Goal: Transaction & Acquisition: Purchase product/service

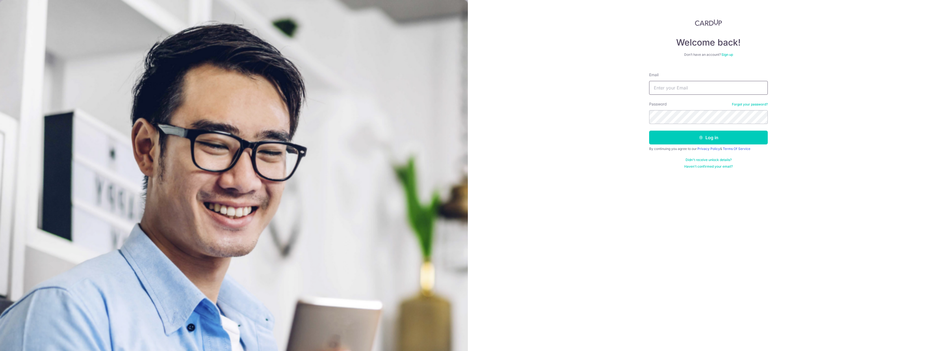
click at [672, 89] on input "Email" at bounding box center [708, 88] width 119 height 14
type input "Benjamin.low.wy@gmail.com"
click at [685, 125] on form "Email Benjamin.low.wy@gmail.com Password Forgot your password? Log in By contin…" at bounding box center [708, 118] width 119 height 101
click at [649, 130] on button "Log in" at bounding box center [708, 137] width 119 height 14
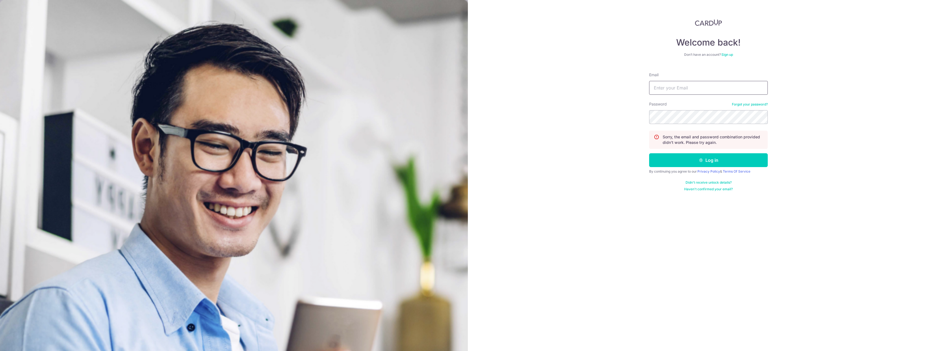
click at [707, 88] on input "Email" at bounding box center [708, 88] width 119 height 14
type input "Benjamin.low.wy@gmail.com"
click at [649, 153] on button "Log in" at bounding box center [708, 160] width 119 height 14
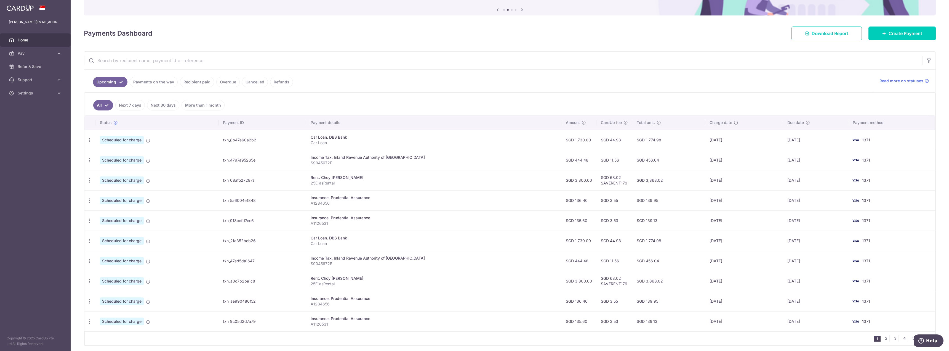
scroll to position [76, 0]
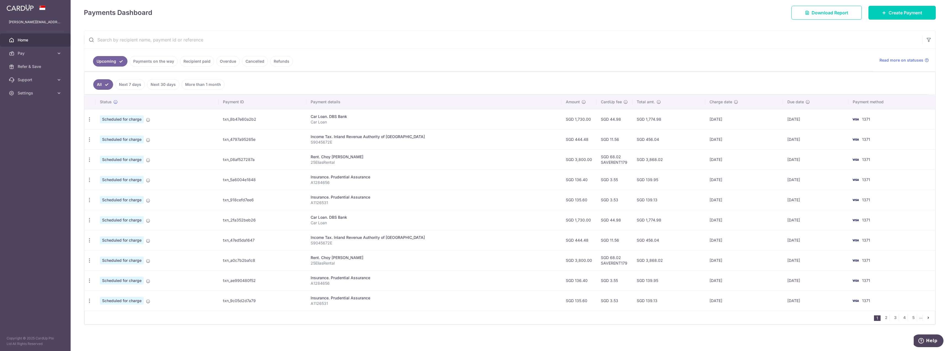
click at [161, 58] on link "Payments on the way" at bounding box center [154, 61] width 48 height 10
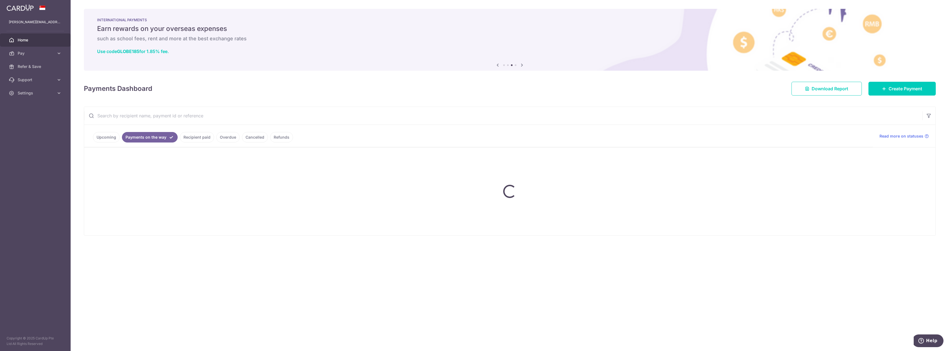
scroll to position [0, 0]
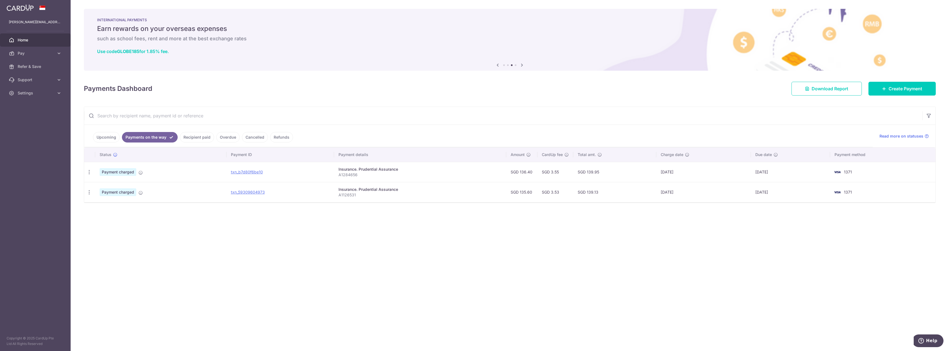
click at [105, 137] on link "Upcoming" at bounding box center [106, 137] width 27 height 10
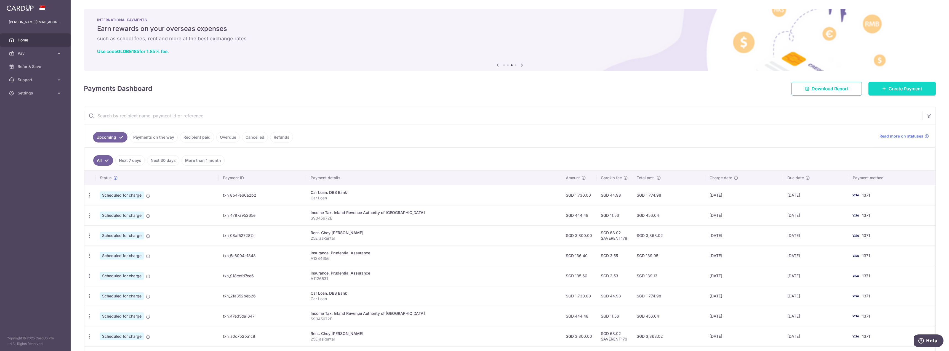
click at [878, 87] on link "Create Payment" at bounding box center [901, 89] width 67 height 14
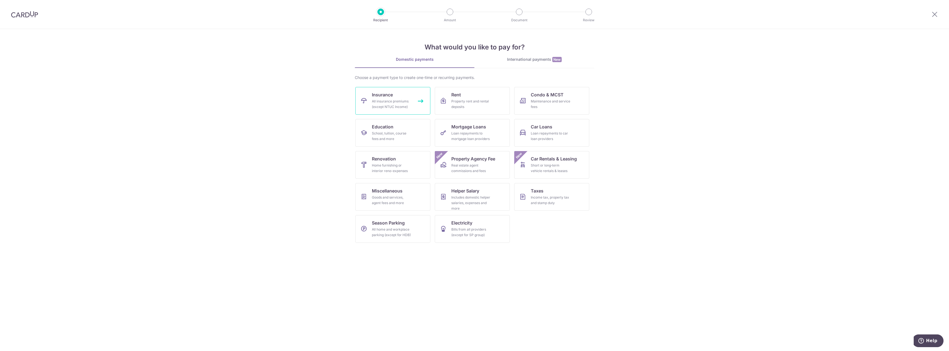
click at [412, 104] on link "Insurance All insurance premiums (except NTUC Income)" at bounding box center [392, 101] width 75 height 28
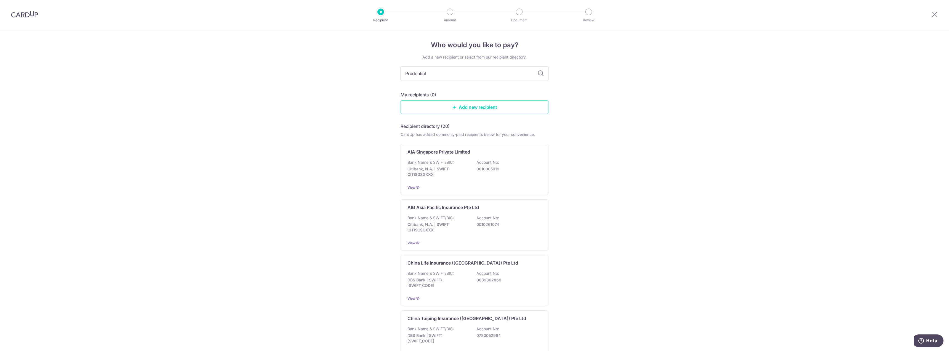
type input "Prudential"
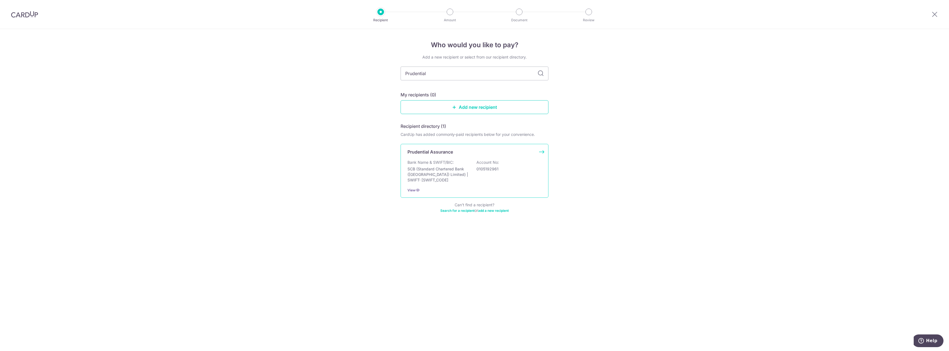
click at [460, 159] on div "Bank Name & SWIFT/BIC: SCB (Standard Chartered Bank (Singapore) Limited) | SWIF…" at bounding box center [474, 170] width 134 height 23
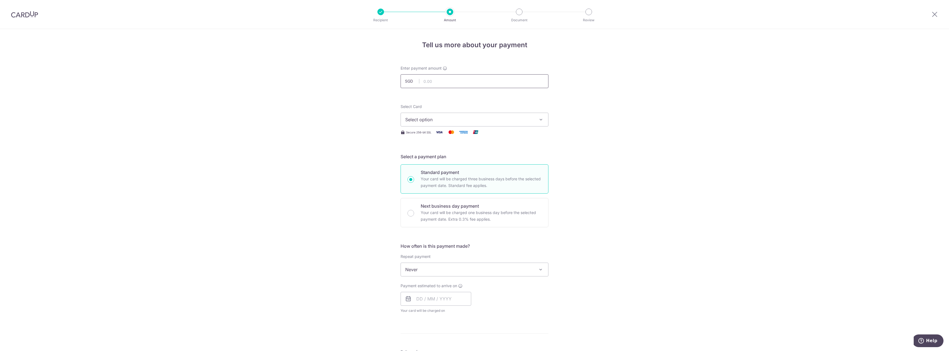
click at [450, 79] on input "text" at bounding box center [475, 81] width 148 height 14
type input "289.00"
click at [462, 121] on span "Select option" at bounding box center [469, 119] width 129 height 7
click at [460, 164] on link "**** 1371" at bounding box center [474, 158] width 147 height 13
click at [451, 272] on span "Never" at bounding box center [474, 269] width 147 height 13
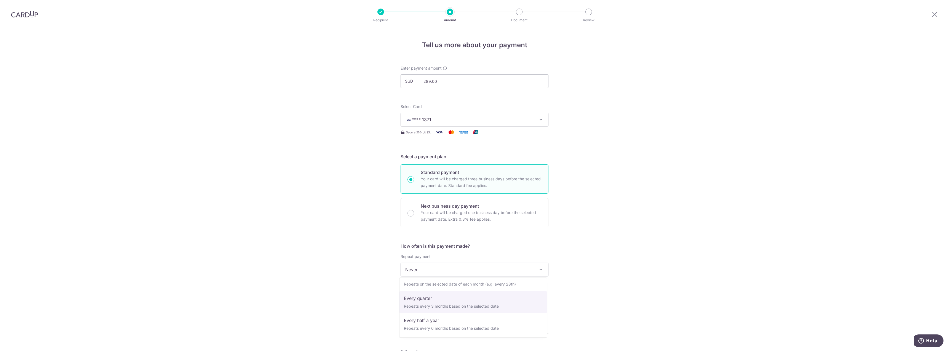
scroll to position [77, 0]
click at [416, 298] on input "text" at bounding box center [436, 299] width 71 height 14
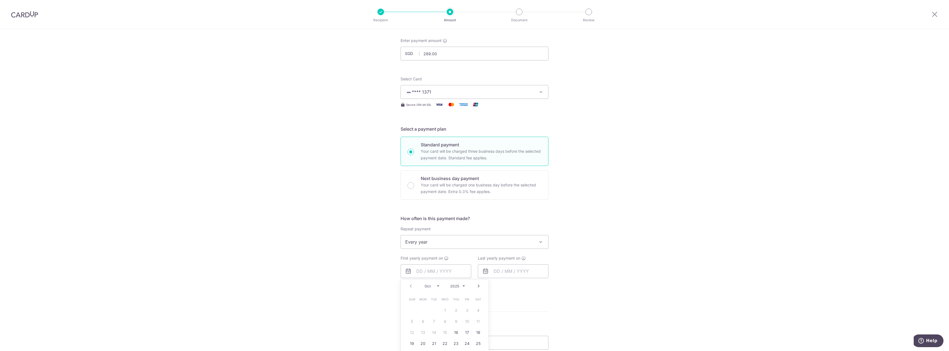
click at [627, 270] on div "Tell us more about your payment Enter payment amount SGD 289.00 289.00 Select C…" at bounding box center [474, 253] width 949 height 505
click at [464, 243] on span "Every year" at bounding box center [474, 241] width 147 height 13
select select "1"
click at [417, 270] on input "text" at bounding box center [436, 271] width 71 height 14
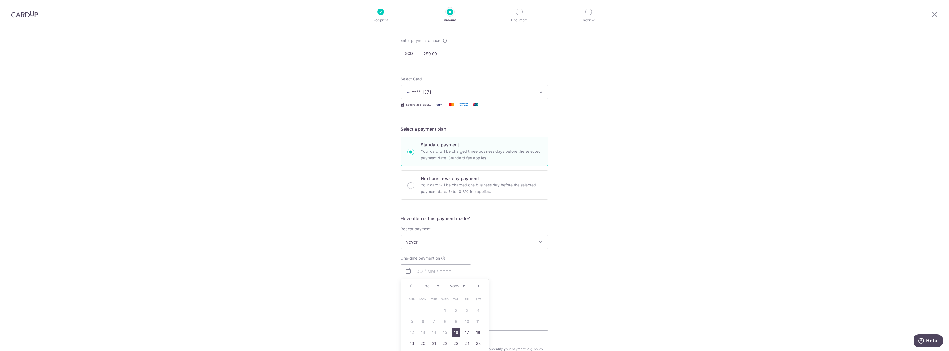
click at [455, 332] on link "16" at bounding box center [456, 332] width 9 height 9
type input "16/10/2025"
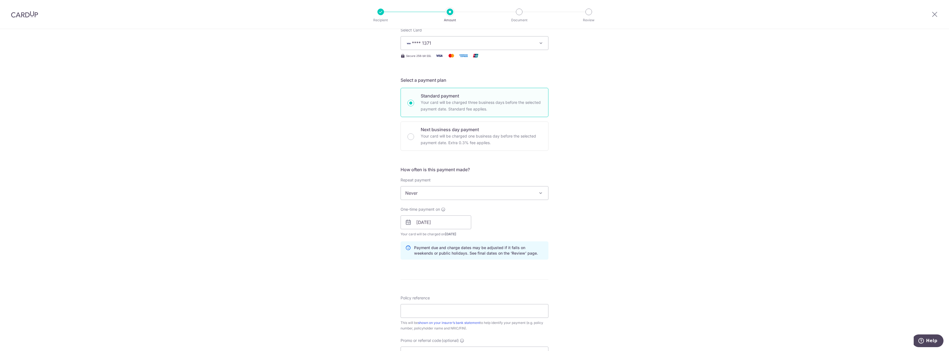
scroll to position [83, 0]
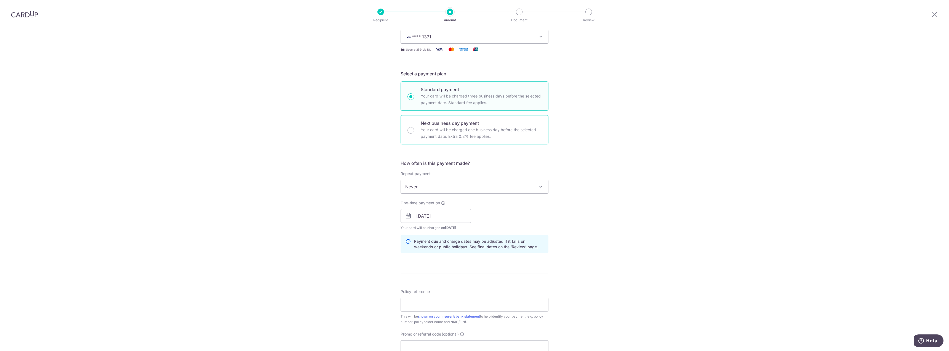
click at [429, 124] on p "Next business day payment" at bounding box center [481, 123] width 121 height 7
click at [414, 127] on input "Next business day payment Your card will be charged one business day before the…" at bounding box center [410, 130] width 7 height 7
radio input "false"
radio input "true"
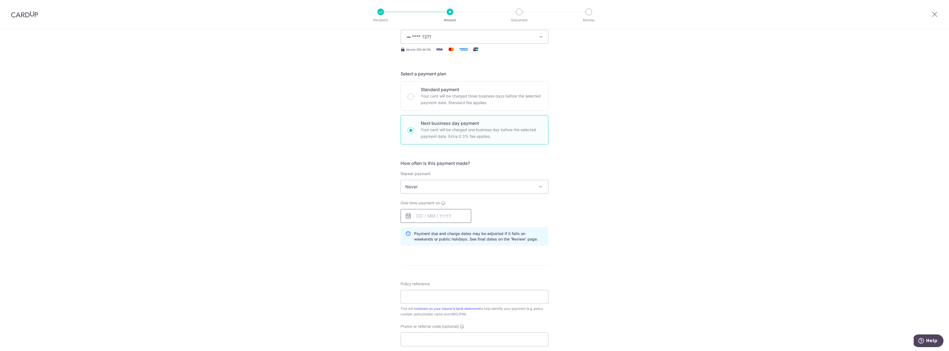
click at [427, 216] on input "text" at bounding box center [436, 216] width 71 height 14
click at [436, 277] on link "14" at bounding box center [434, 277] width 9 height 9
type input "[DATE]"
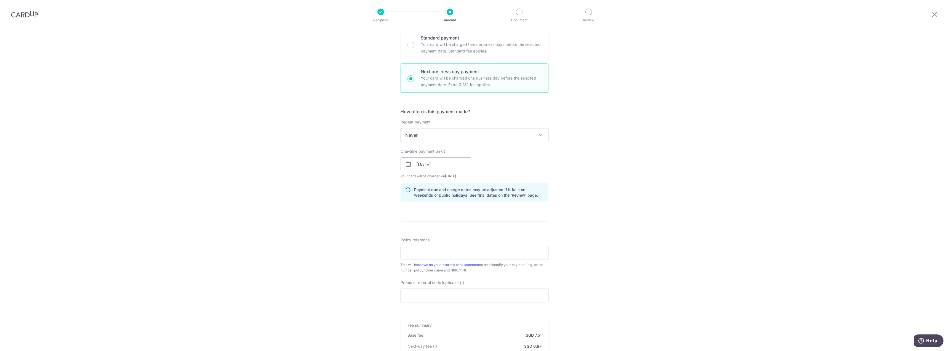
scroll to position [138, 0]
click at [465, 254] on input "Policy reference" at bounding box center [475, 249] width 148 height 14
paste input "A1623861"
type input "A1623861"
click at [437, 140] on div "How often is this payment made? Repeat payment Never Every week Every month Eve…" at bounding box center [475, 154] width 148 height 98
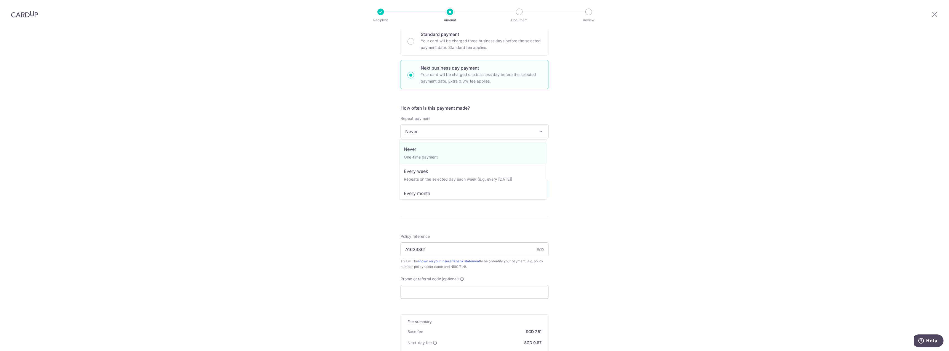
click at [441, 132] on span "Never" at bounding box center [474, 131] width 147 height 13
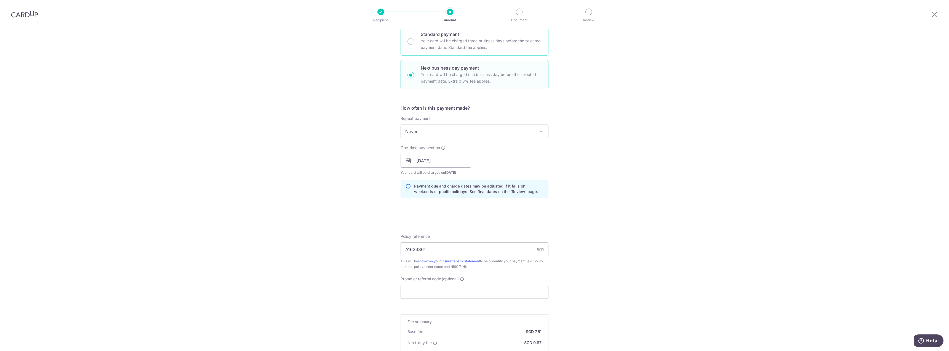
click at [429, 43] on p "Your card will be charged three business days before the selected payment date.…" at bounding box center [481, 44] width 121 height 13
click at [414, 43] on input "Standard payment Your card will be charged three business days before the selec…" at bounding box center [410, 41] width 7 height 7
radio input "true"
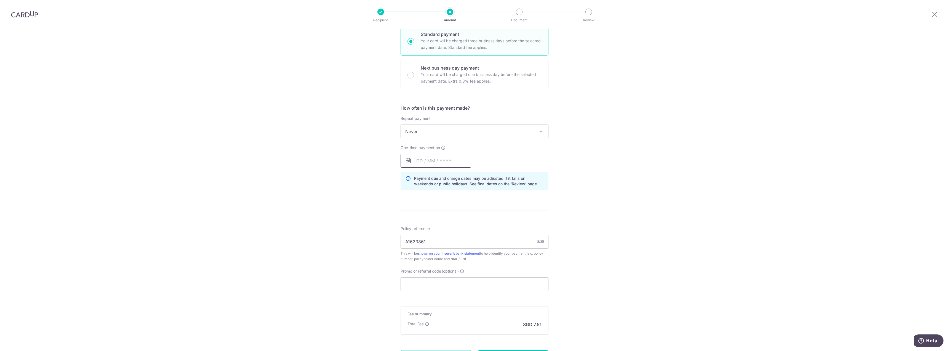
click at [447, 157] on input "text" at bounding box center [436, 161] width 71 height 14
click at [457, 224] on link "16" at bounding box center [456, 221] width 9 height 9
type input "16/10/2025"
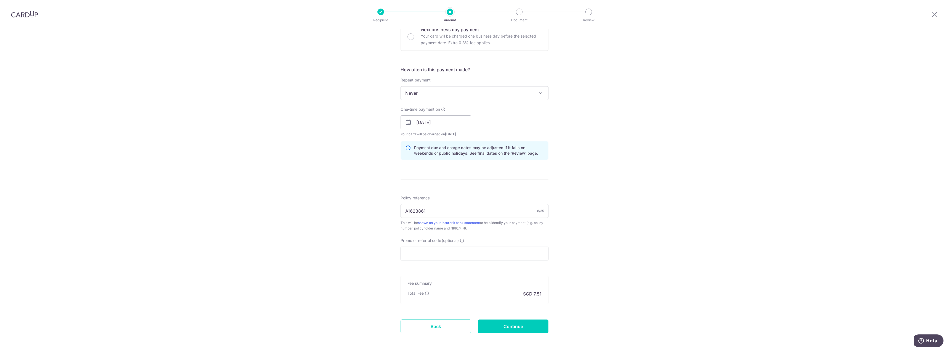
scroll to position [193, 0]
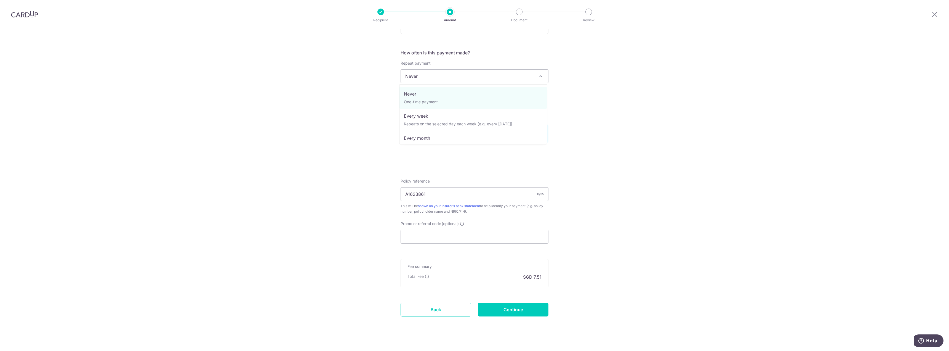
click at [462, 78] on span "Never" at bounding box center [474, 76] width 147 height 13
click at [396, 190] on div "Tell us more about your payment Enter payment amount SGD 289.00 289.00 Select C…" at bounding box center [474, 97] width 949 height 522
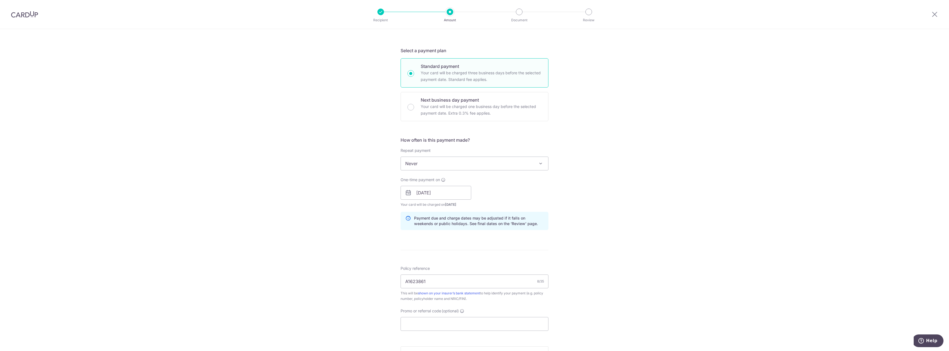
scroll to position [83, 0]
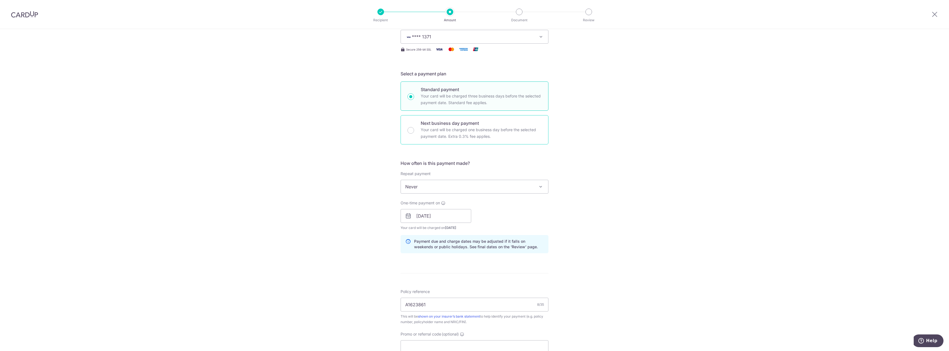
click at [447, 129] on p "Your card will be charged one business day before the selected payment date. Ex…" at bounding box center [481, 132] width 121 height 13
click at [414, 129] on input "Next business day payment Your card will be charged one business day before the…" at bounding box center [410, 130] width 7 height 7
radio input "false"
radio input "true"
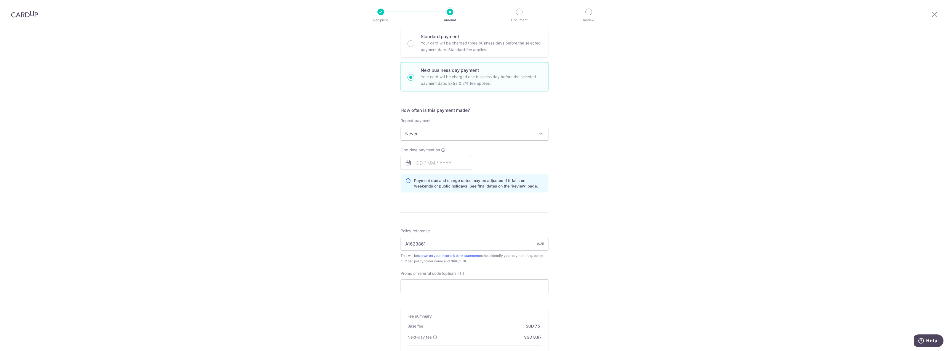
scroll to position [138, 0]
click at [420, 159] on input "text" at bounding box center [436, 161] width 71 height 14
click at [433, 224] on link "14" at bounding box center [434, 221] width 9 height 9
type input "[DATE]"
click at [641, 219] on div "Tell us more about your payment Enter payment amount SGD 289.00 289.00 Select C…" at bounding box center [474, 165] width 949 height 548
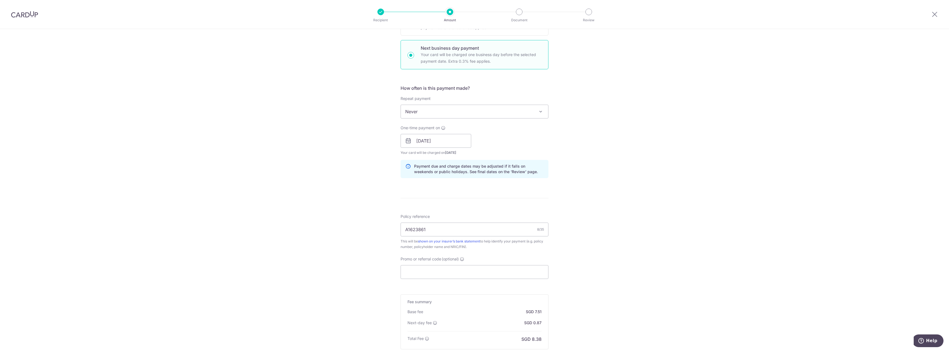
scroll to position [227, 0]
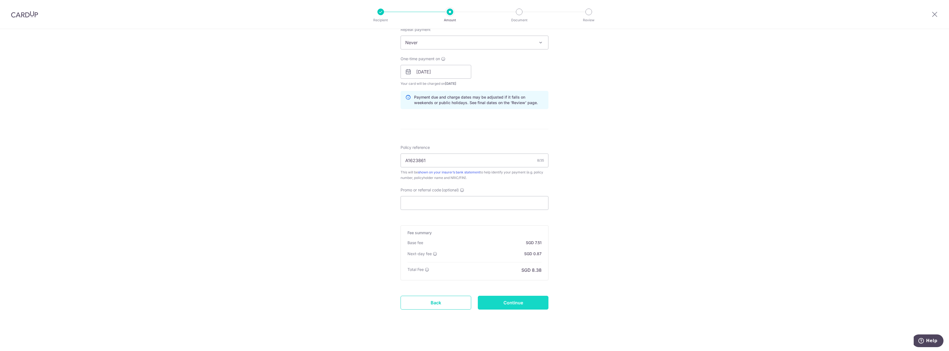
click at [532, 307] on input "Continue" at bounding box center [513, 302] width 71 height 14
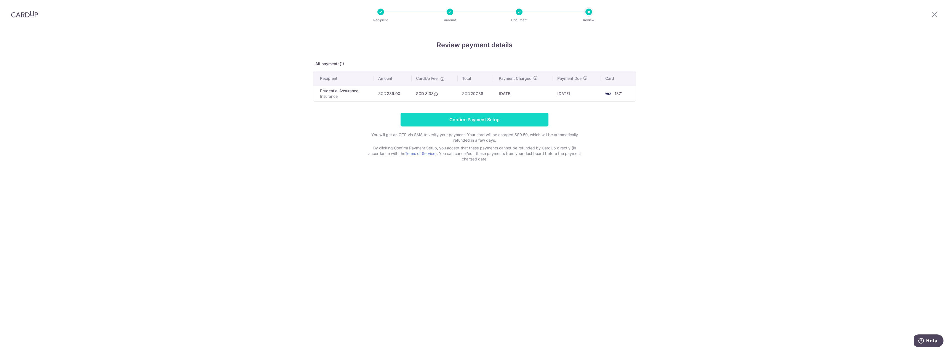
click at [488, 121] on input "Confirm Payment Setup" at bounding box center [475, 120] width 148 height 14
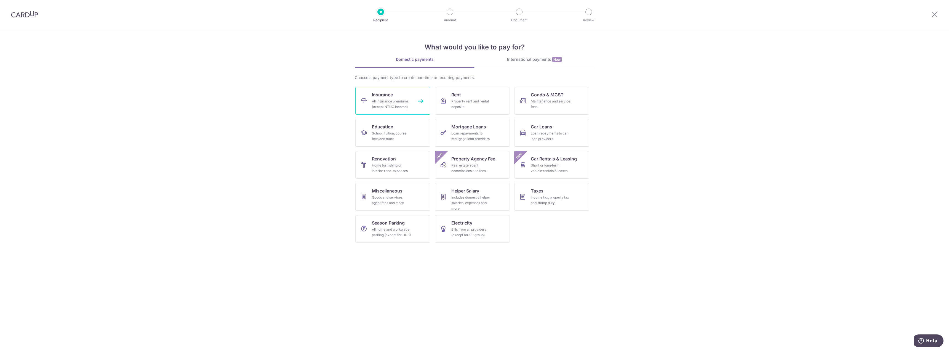
click at [379, 108] on div "All insurance premiums (except NTUC Income)" at bounding box center [392, 103] width 40 height 11
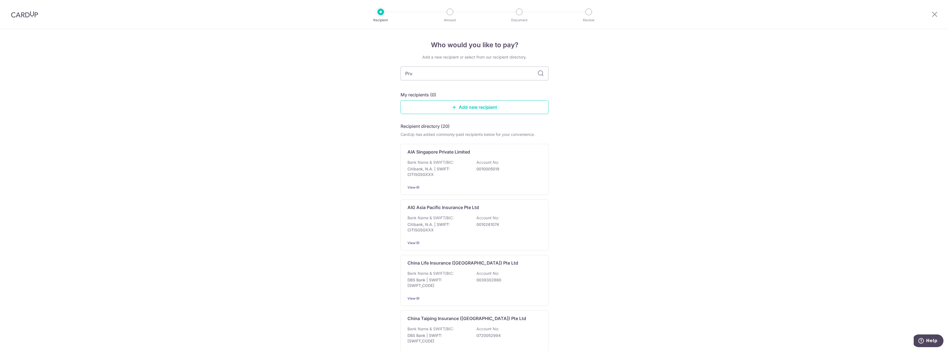
type input "Prud"
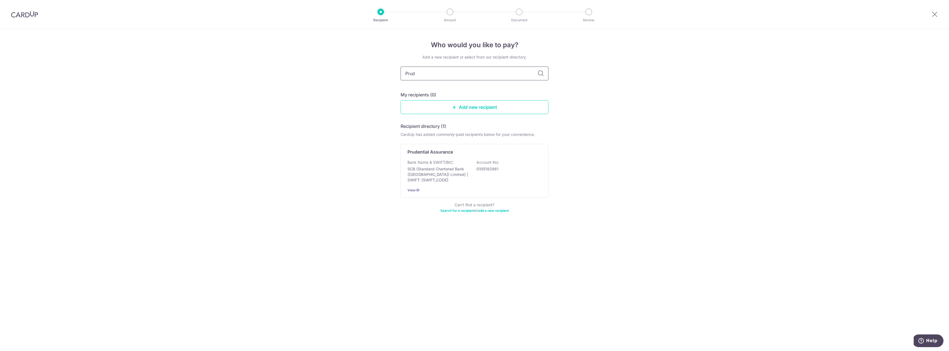
click at [440, 76] on input "Prud" at bounding box center [475, 73] width 148 height 14
type input "Prudential"
click at [474, 159] on div "Prudential Assurance Bank Name & SWIFT/BIC: SCB (Standard Chartered Bank (Singa…" at bounding box center [475, 171] width 148 height 54
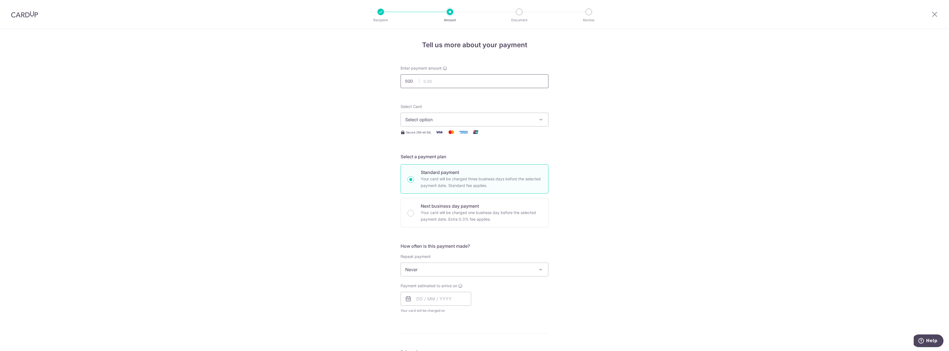
click at [461, 83] on input "text" at bounding box center [475, 81] width 148 height 14
type input "289.00"
click at [305, 165] on div "Tell us more about your payment Enter payment amount SGD 289.00 289.00 Select C…" at bounding box center [474, 278] width 949 height 499
click at [426, 119] on span "Select option" at bounding box center [469, 119] width 129 height 7
click at [428, 163] on link "**** 1371" at bounding box center [474, 158] width 147 height 13
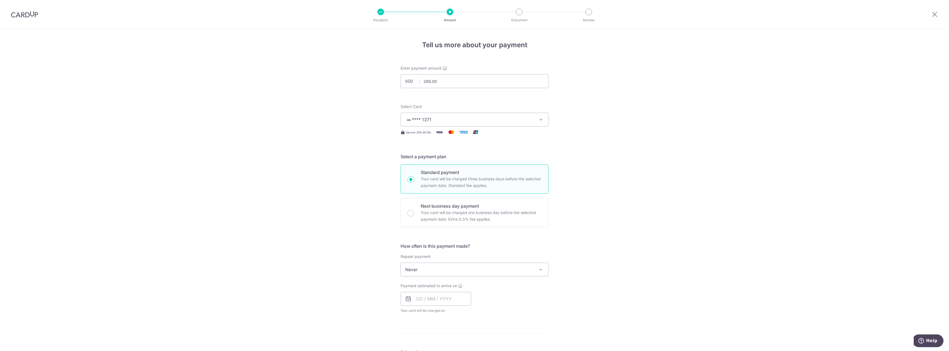
click at [500, 276] on div "How often is this payment made? Repeat payment Never Every week Every month Eve…" at bounding box center [475, 279] width 148 height 75
click at [500, 265] on span "Never" at bounding box center [474, 269] width 147 height 13
select select "6"
click at [419, 297] on input "text" at bounding box center [436, 299] width 71 height 14
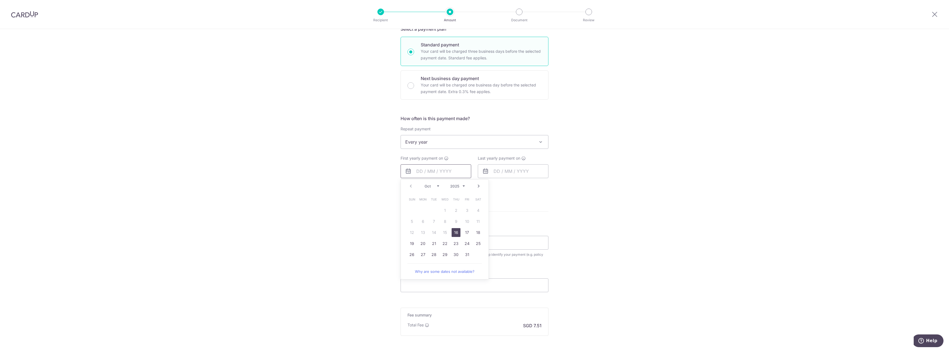
scroll to position [138, 0]
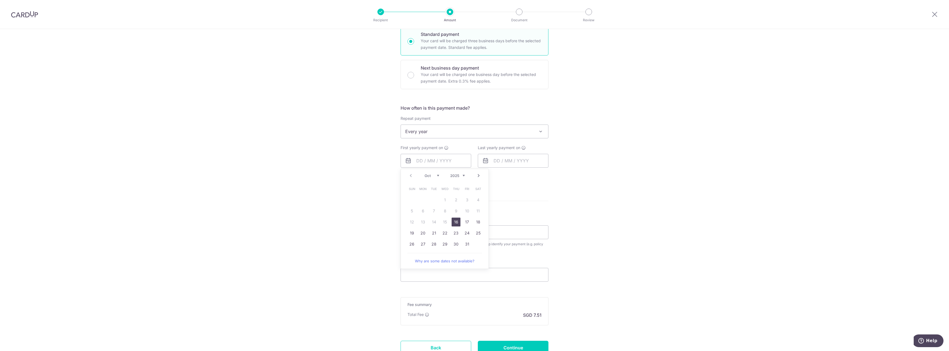
click at [460, 174] on select "2025 2026 2027 2028 2029 2030 2031 2032 2033 2034 2035" at bounding box center [457, 175] width 15 height 4
click at [435, 177] on select "Jan Feb Mar Apr May Jun Jul Aug Sep Oct Nov Dec" at bounding box center [432, 175] width 15 height 4
click at [428, 173] on select "Jan Feb Mar Apr May Jun Jul Aug Sep Oct Nov Dec" at bounding box center [432, 175] width 15 height 4
click at [453, 210] on link "8" at bounding box center [456, 210] width 9 height 9
type input "08/10/2026"
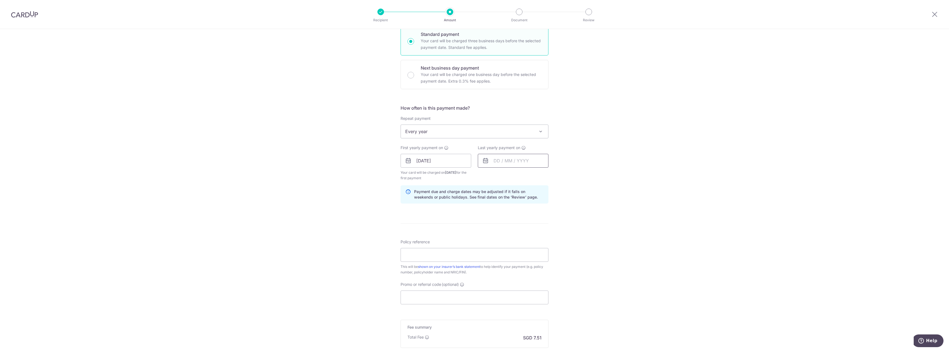
click at [500, 162] on input "text" at bounding box center [513, 161] width 71 height 14
click at [532, 176] on select "2026 2027 2028 2029 2030 2031 2032 2033 2034 2035" at bounding box center [534, 175] width 15 height 4
click at [500, 210] on link "8" at bounding box center [500, 210] width 9 height 9
type input "08/10/2035"
click at [522, 163] on input "08/10/2035" at bounding box center [513, 161] width 71 height 14
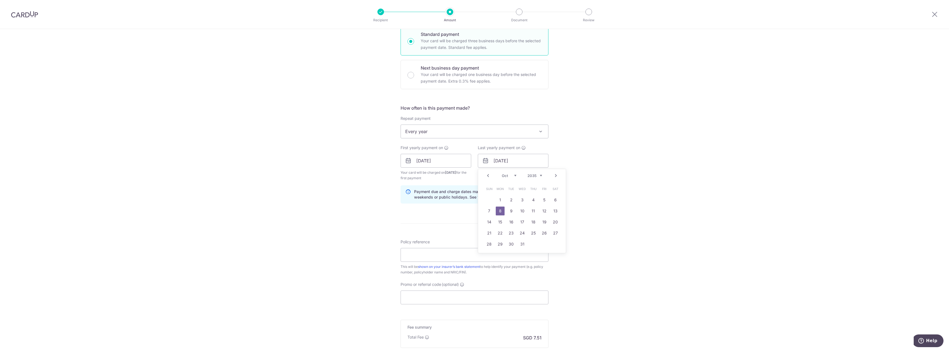
click at [540, 178] on div "Prev Next Jan Feb Mar Apr May Jun Jul Aug Sep Oct Nov Dec 2026 2027 2028 2029 2…" at bounding box center [522, 175] width 88 height 13
click at [540, 177] on select "2026 2027 2028 2029 2030 2031 2032 2033 2034 2035" at bounding box center [534, 175] width 15 height 4
click at [527, 173] on select "2026 2027 2028 2029 2030 2031 2032 2033 2034 2035" at bounding box center [534, 175] width 15 height 4
click at [500, 210] on link "8" at bounding box center [500, 210] width 9 height 9
click at [303, 217] on div "Tell us more about your payment Enter payment amount SGD 289.00 289.00 Select C…" at bounding box center [474, 154] width 949 height 527
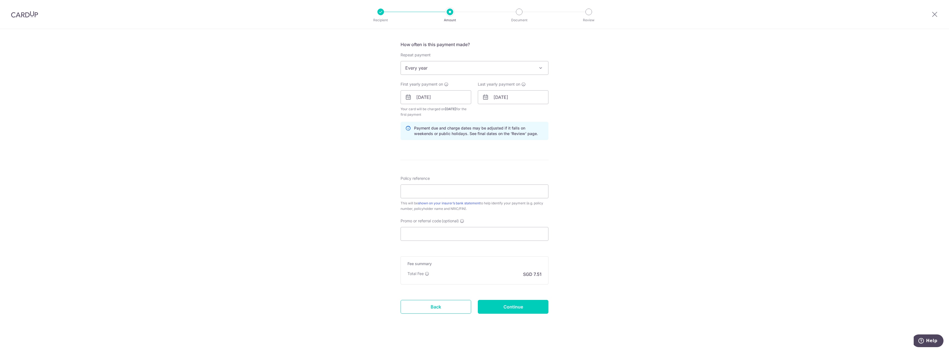
scroll to position [206, 0]
click at [445, 186] on input "Policy reference" at bounding box center [475, 187] width 148 height 14
paste input "A1623861"
type input "A1623861"
click at [513, 306] on input "Continue" at bounding box center [513, 302] width 71 height 14
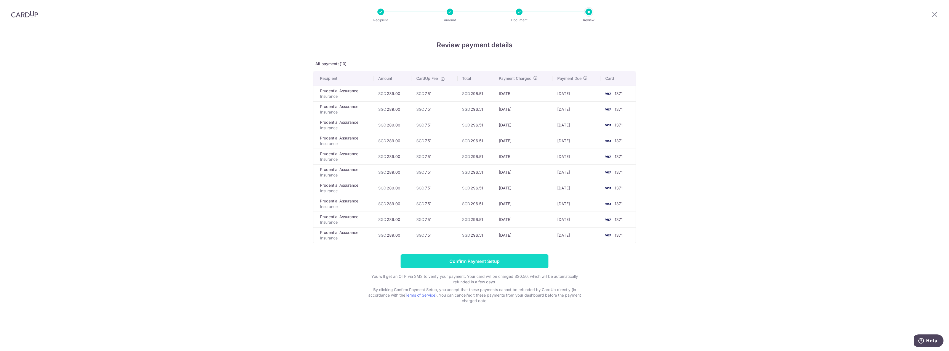
click at [451, 263] on input "Confirm Payment Setup" at bounding box center [475, 261] width 148 height 14
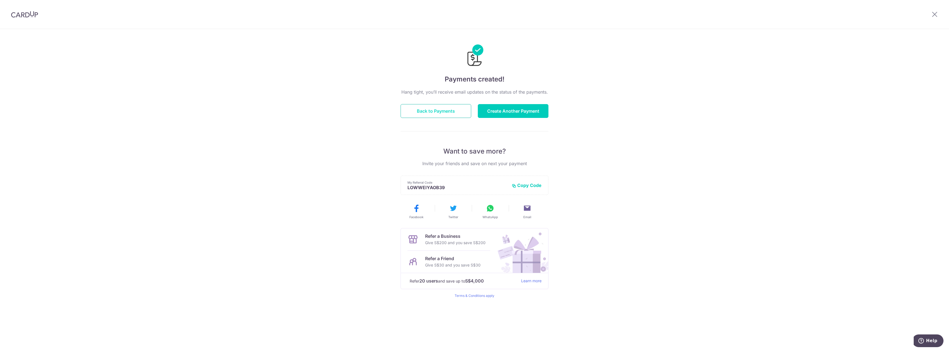
click at [455, 108] on button "Back to Payments" at bounding box center [436, 111] width 71 height 14
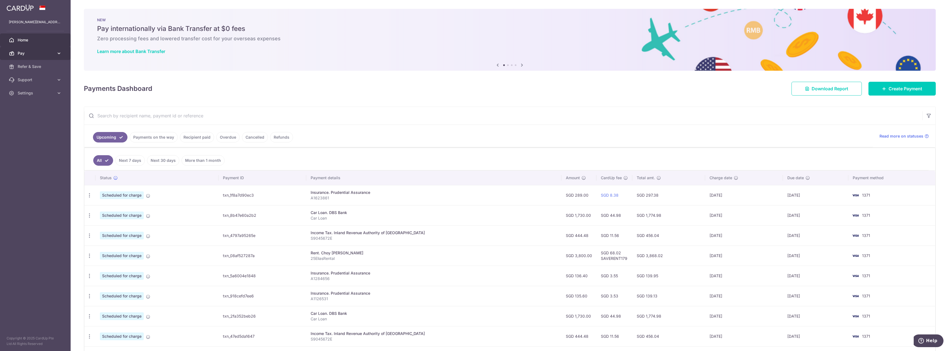
click at [46, 51] on span "Pay" at bounding box center [36, 53] width 36 height 6
click at [30, 66] on span "Payments" at bounding box center [36, 67] width 36 height 6
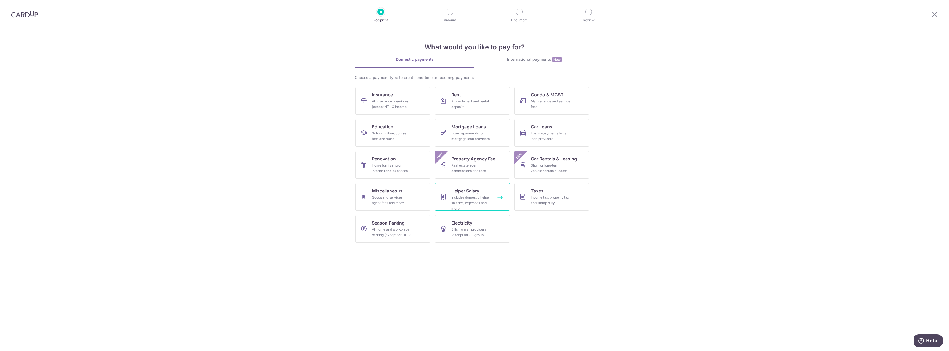
click at [482, 203] on div "Includes domestic helper salaries, expenses and more" at bounding box center [471, 202] width 40 height 17
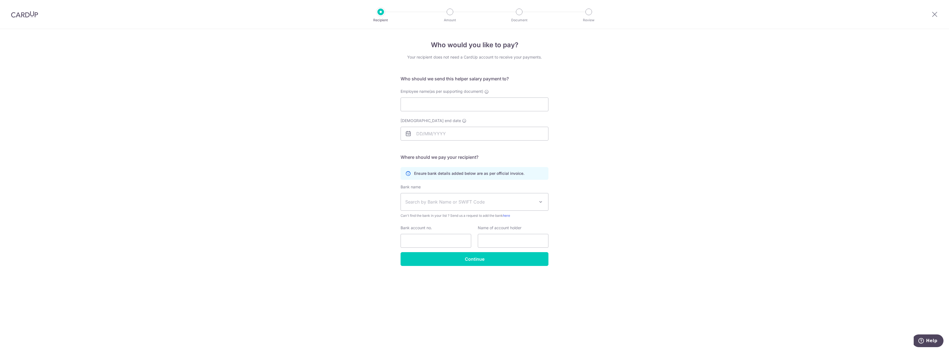
click at [486, 204] on span "Search by Bank Name or SWIFT Code" at bounding box center [470, 201] width 130 height 7
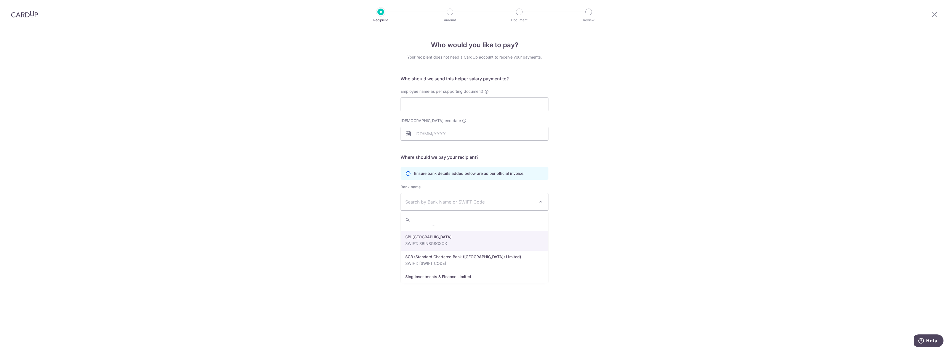
click at [626, 189] on div "Who would you like to pay? Your recipient does not need a CardUp account to rec…" at bounding box center [474, 190] width 949 height 322
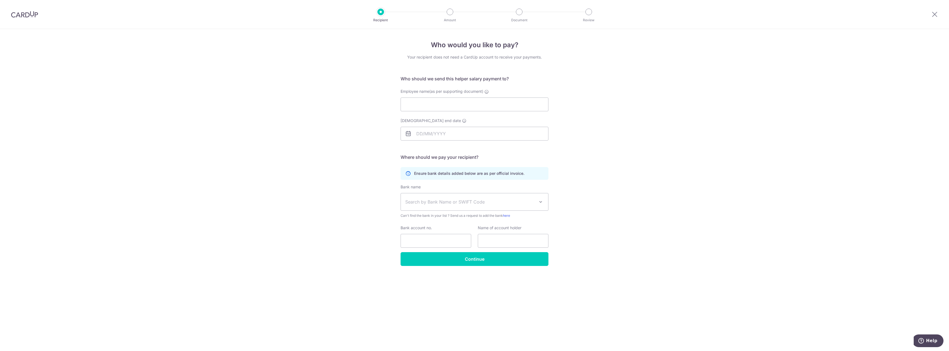
click at [31, 20] on div at bounding box center [24, 14] width 49 height 29
click at [31, 15] on img at bounding box center [24, 14] width 27 height 7
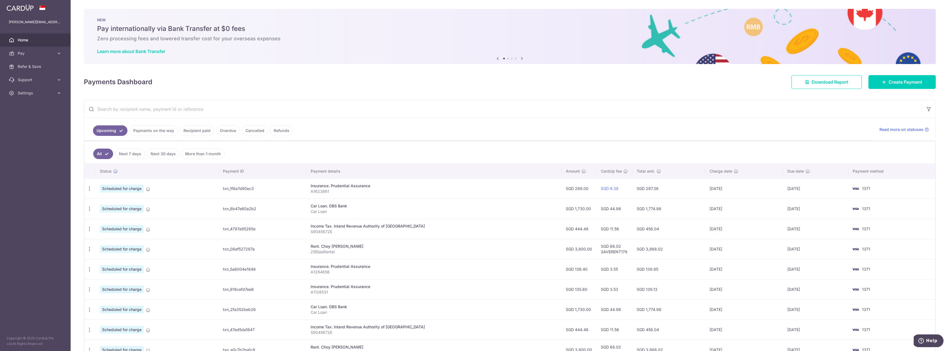
click at [23, 41] on span "Home" at bounding box center [36, 40] width 36 height 6
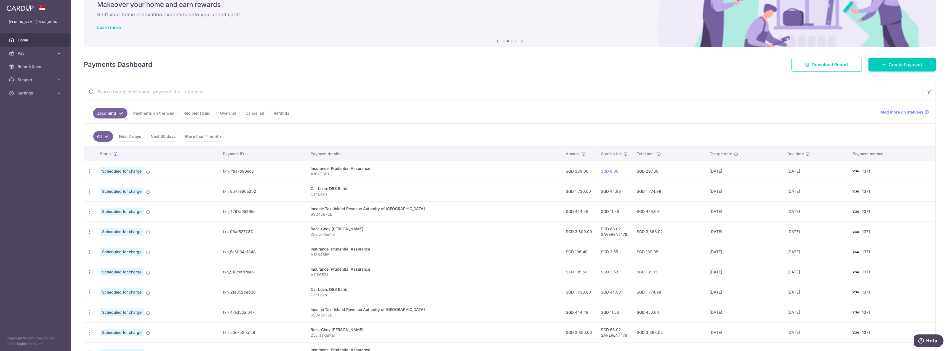
scroll to position [28, 0]
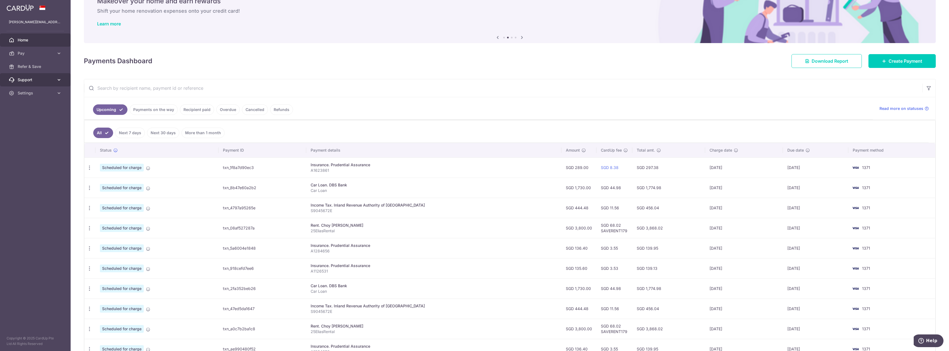
click at [26, 79] on span "Support" at bounding box center [36, 80] width 36 height 6
